Goal: Check status: Check status

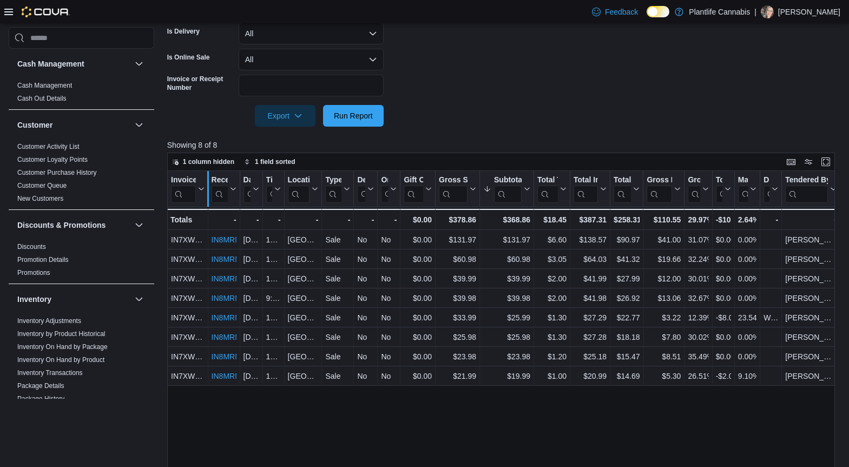
scroll to position [409, 0]
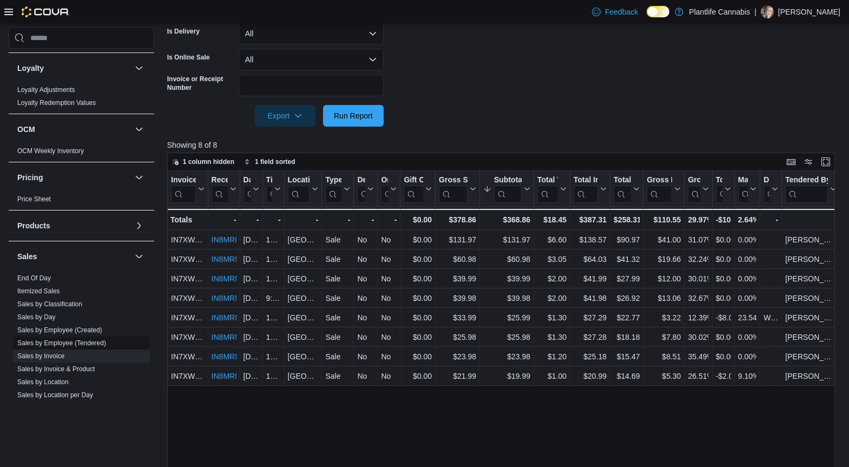
click at [84, 340] on link "Sales by Employee (Tendered)" at bounding box center [61, 343] width 89 height 8
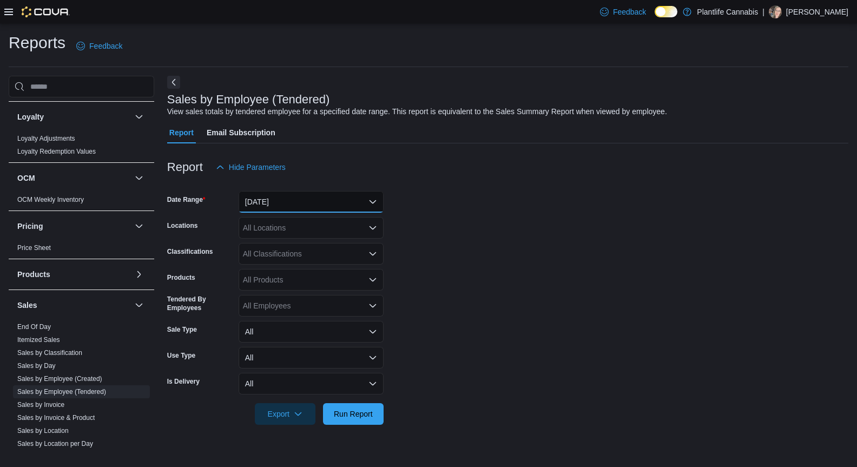
click at [284, 199] on button "[DATE]" at bounding box center [311, 202] width 145 height 22
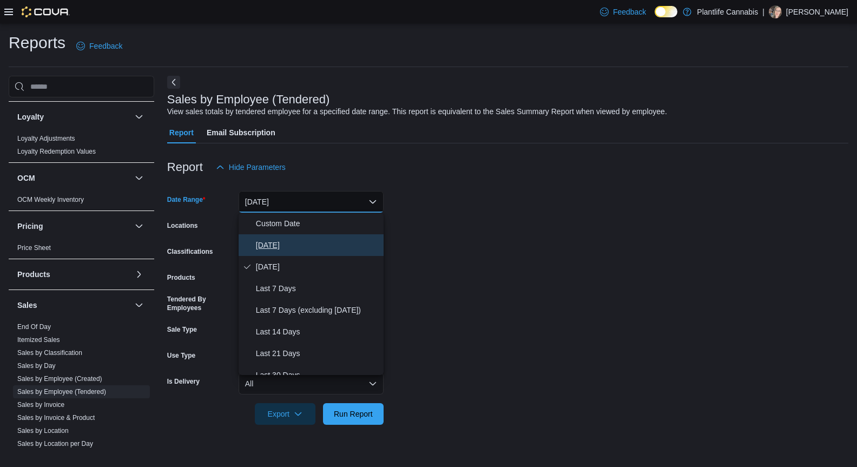
click at [266, 244] on span "[DATE]" at bounding box center [317, 245] width 123 height 13
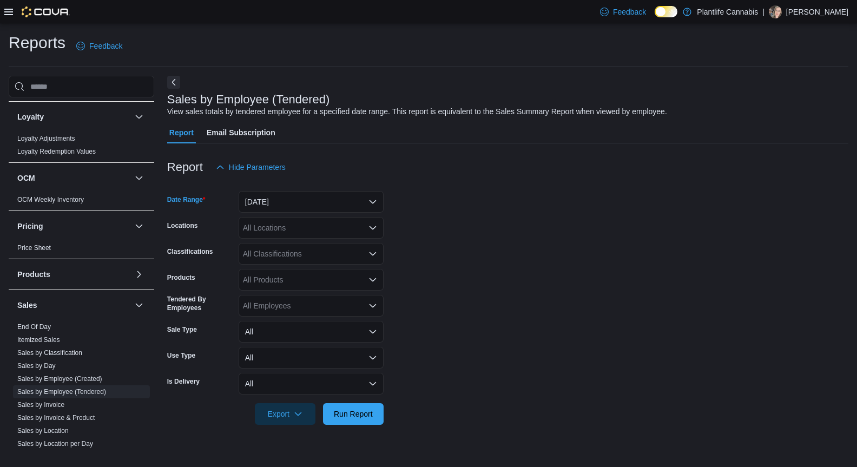
click at [279, 228] on div "All Locations" at bounding box center [311, 228] width 145 height 22
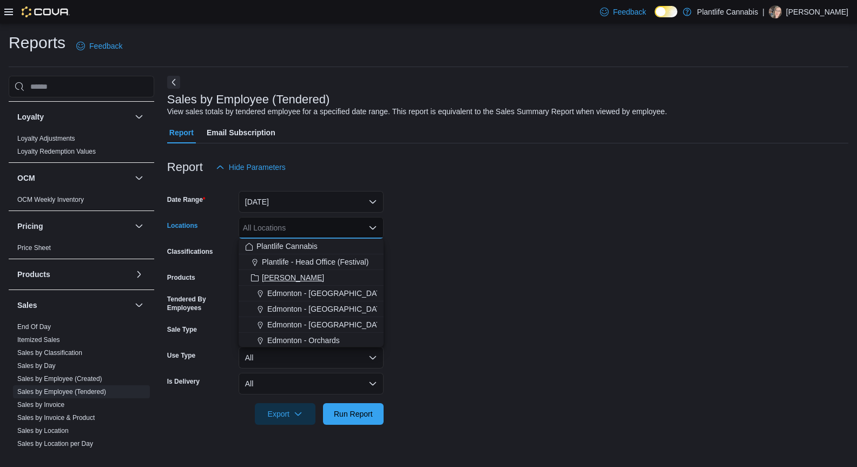
click at [276, 278] on span "[PERSON_NAME]" at bounding box center [293, 277] width 62 height 11
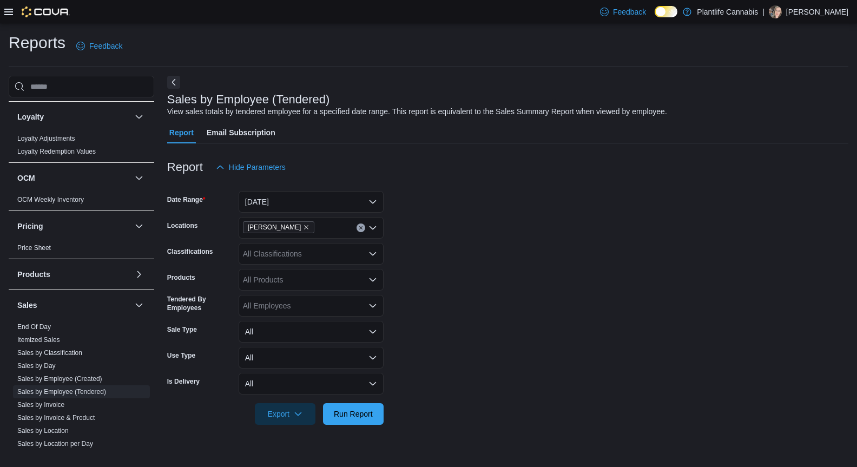
click at [550, 326] on form "Date Range [DATE] Locations Ashton Classifications All Classifications Products…" at bounding box center [507, 301] width 681 height 247
drag, startPoint x: 339, startPoint y: 422, endPoint x: 362, endPoint y: 416, distance: 24.0
click at [339, 422] on span "Run Report" at bounding box center [354, 414] width 48 height 22
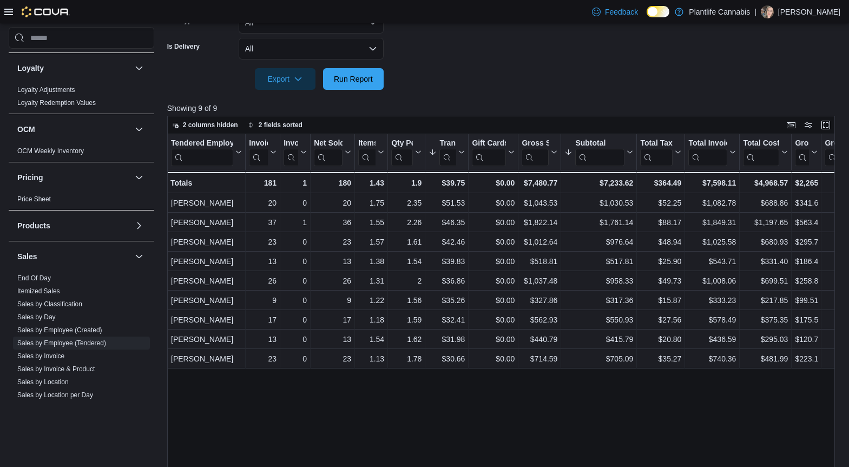
scroll to position [337, 0]
